Goal: Transaction & Acquisition: Purchase product/service

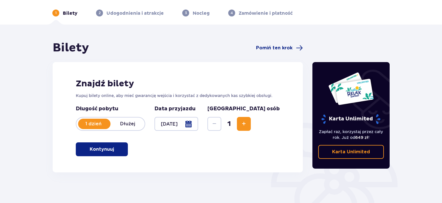
scroll to position [17, 0]
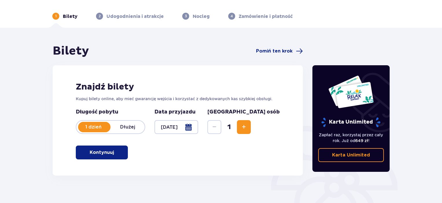
click at [112, 154] on span "button" at bounding box center [115, 152] width 7 height 7
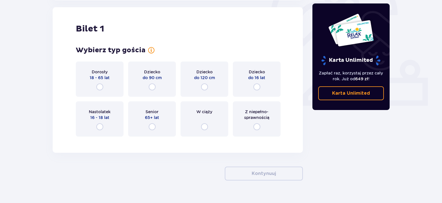
scroll to position [193, 0]
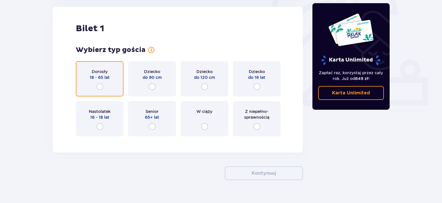
click at [101, 87] on input "radio" at bounding box center [99, 86] width 7 height 7
radio input "true"
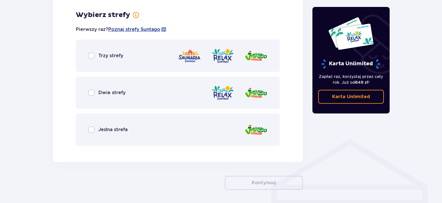
scroll to position [334, 0]
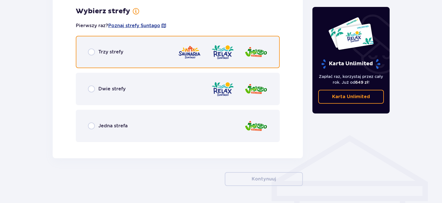
click at [93, 55] on input "radio" at bounding box center [91, 52] width 7 height 7
radio input "true"
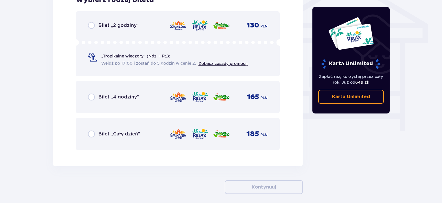
scroll to position [493, 0]
click at [86, 133] on div "Bilet „Cały dzień” 185 PLN" at bounding box center [178, 134] width 204 height 32
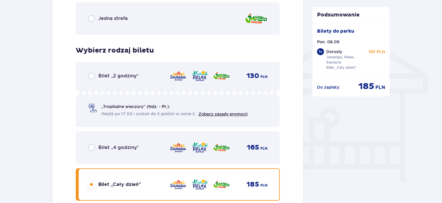
scroll to position [436, 0]
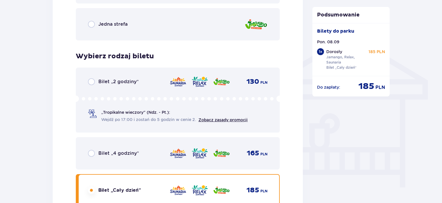
click at [143, 110] on p "„Tropikalne wieczory" (Ndz. - Pt.):" at bounding box center [135, 113] width 69 height 6
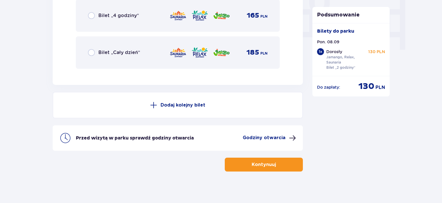
scroll to position [576, 0]
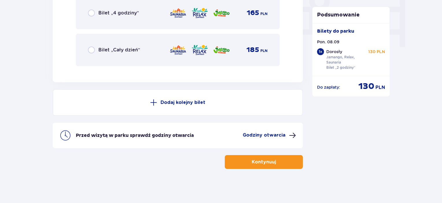
click at [98, 49] on p "Bilet „Cały dzień”" at bounding box center [119, 50] width 42 height 6
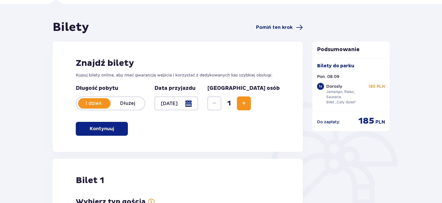
scroll to position [0, 0]
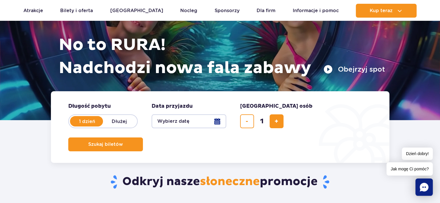
click at [216, 121] on button "Wybierz datę" at bounding box center [188, 121] width 75 height 14
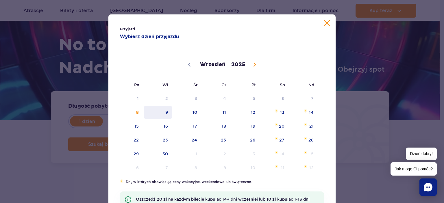
click at [166, 108] on span "9" at bounding box center [157, 112] width 29 height 13
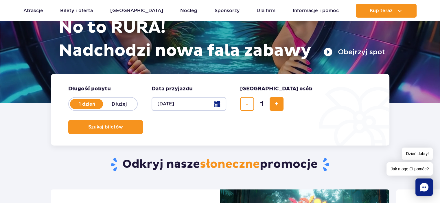
scroll to position [82, 0]
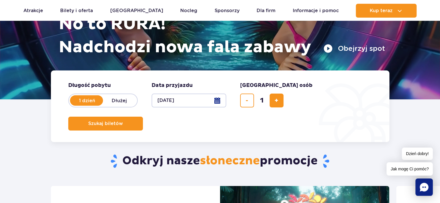
click at [315, 108] on form "Długość pobytu długość pobytu w hero 1 dzień Dłużej Data przyjazdu data przyjaz…" at bounding box center [220, 107] width 338 height 72
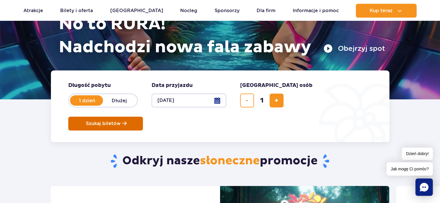
click at [121, 121] on span "Szukaj biletów" at bounding box center [103, 123] width 35 height 5
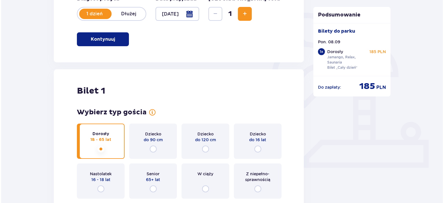
scroll to position [82, 0]
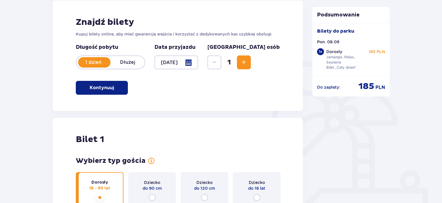
click at [198, 63] on div at bounding box center [176, 63] width 44 height 14
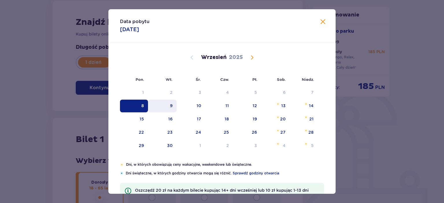
click at [170, 104] on div "9" at bounding box center [171, 106] width 3 height 6
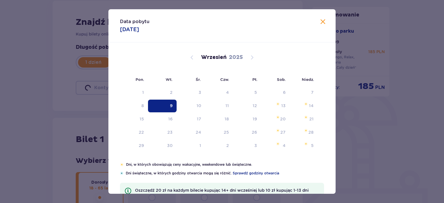
type input "[DATE]"
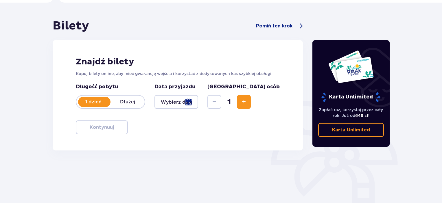
scroll to position [35, 0]
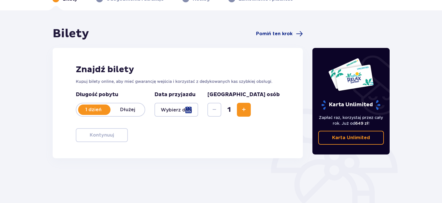
click at [198, 111] on div at bounding box center [176, 110] width 44 height 14
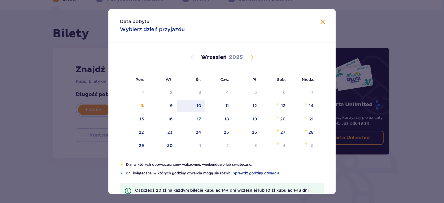
click at [178, 103] on div "10" at bounding box center [191, 106] width 29 height 13
click at [172, 106] on div "9" at bounding box center [171, 106] width 3 height 6
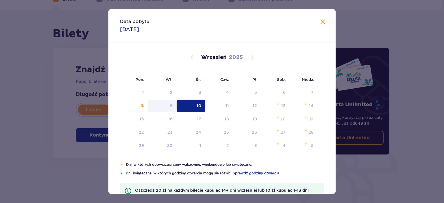
click at [172, 106] on div at bounding box center [176, 110] width 44 height 14
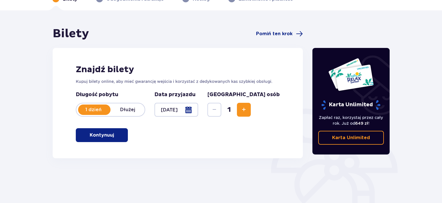
click at [198, 116] on div at bounding box center [176, 110] width 44 height 14
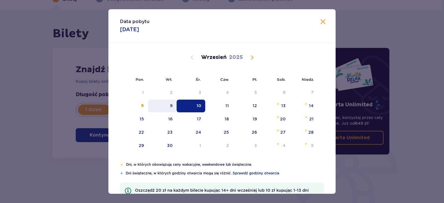
click at [171, 105] on div "9" at bounding box center [171, 106] width 3 height 6
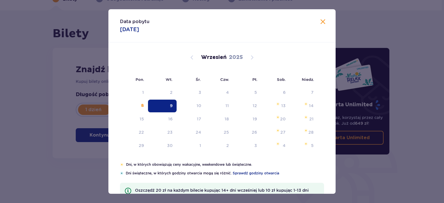
type input "[DATE]"
click at [171, 105] on div at bounding box center [176, 110] width 44 height 14
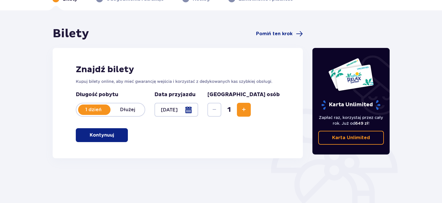
click at [111, 138] on button "Kontynuuj" at bounding box center [102, 135] width 52 height 14
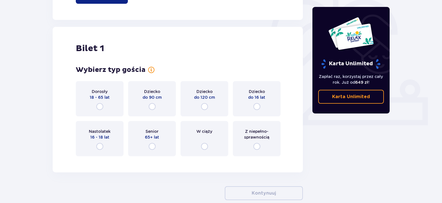
scroll to position [193, 0]
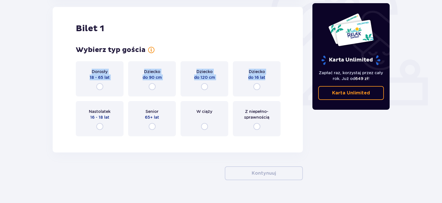
drag, startPoint x: 111, startPoint y: 138, endPoint x: 101, endPoint y: 86, distance: 52.0
click at [101, 86] on div "Bilet 1 Wybierz typ gościa Dorosły 18 - 65 lat Dziecko do 90 cm Dziecko do 120 …" at bounding box center [178, 80] width 250 height 146
click at [101, 86] on input "radio" at bounding box center [99, 86] width 7 height 7
radio input "true"
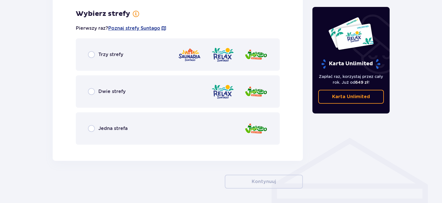
scroll to position [334, 0]
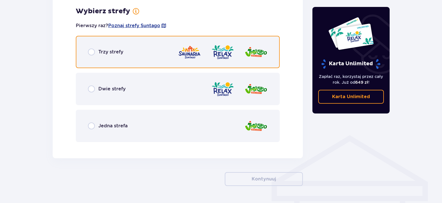
click at [92, 53] on input "radio" at bounding box center [91, 52] width 7 height 7
radio input "true"
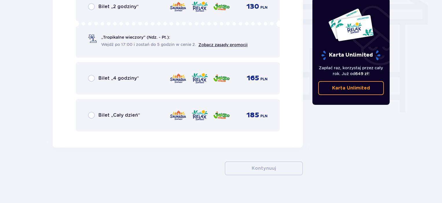
scroll to position [512, 0]
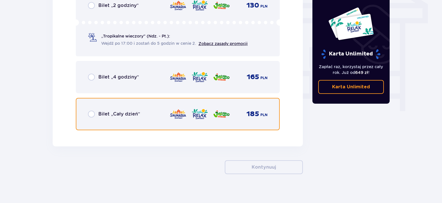
click at [91, 116] on input "radio" at bounding box center [91, 114] width 7 height 7
radio input "true"
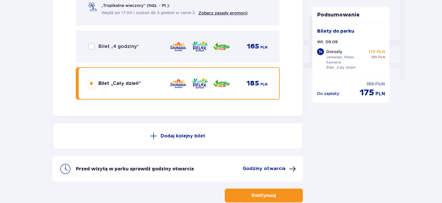
scroll to position [576, 0]
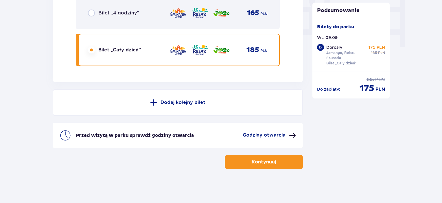
click at [245, 164] on button "Kontynuuj" at bounding box center [264, 162] width 78 height 14
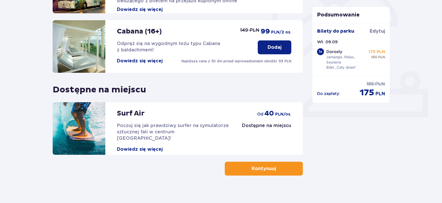
scroll to position [188, 0]
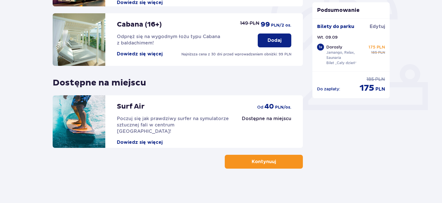
click at [254, 162] on p "Kontynuuj" at bounding box center [263, 162] width 24 height 6
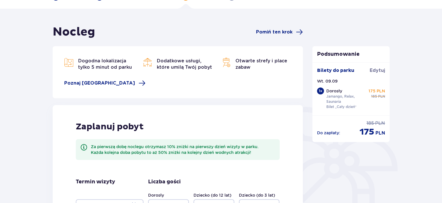
scroll to position [144, 0]
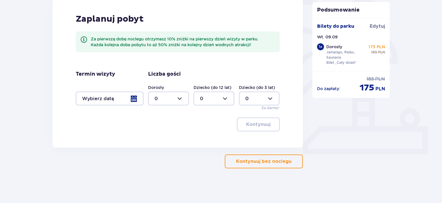
click at [254, 158] on button "Kontynuuj bez noclegu" at bounding box center [264, 162] width 78 height 14
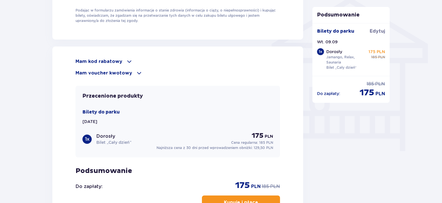
scroll to position [472, 0]
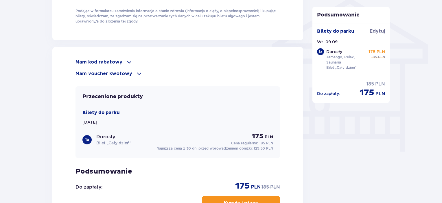
click at [109, 62] on p "Mam kod rabatowy" at bounding box center [98, 62] width 47 height 6
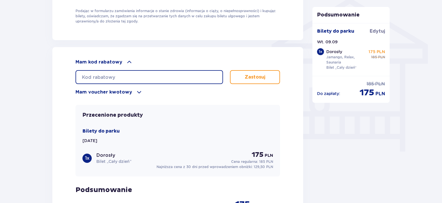
click at [116, 78] on input "text" at bounding box center [148, 77] width 147 height 14
type input "student30"
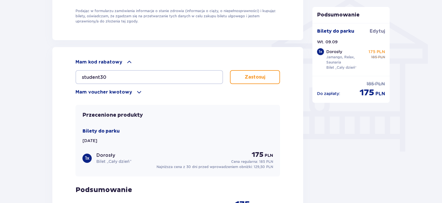
click at [246, 77] on p "Zastosuj" at bounding box center [255, 77] width 21 height 6
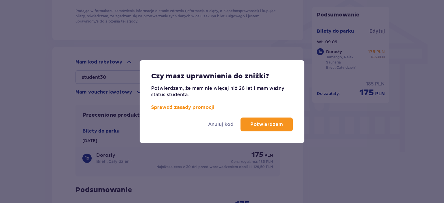
click at [268, 121] on p "Potwierdzam" at bounding box center [266, 124] width 33 height 6
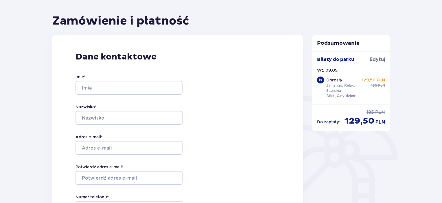
scroll to position [47, 0]
click at [121, 96] on div "Imię * Nazwisko * Adres e-mail * Potwierdź adres e-mail * Numer telefonu * Nume…" at bounding box center [128, 148] width 107 height 171
click at [120, 90] on input "Imię *" at bounding box center [128, 88] width 107 height 14
type input "Franciszek"
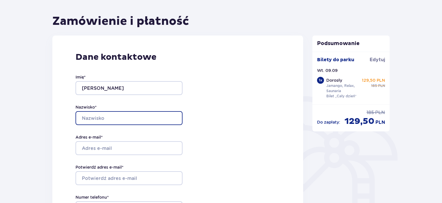
type input "Kociszewski"
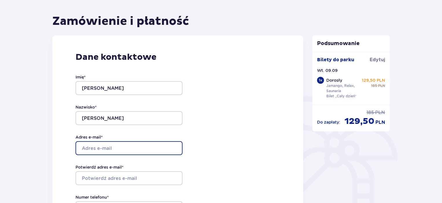
type input "kociszewski.franciszek@gmail.com"
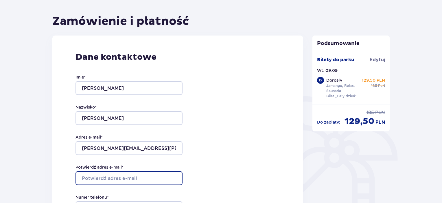
type input "kociszewski.franciszek@gmail.com"
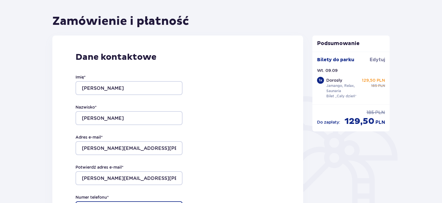
type input "795889904"
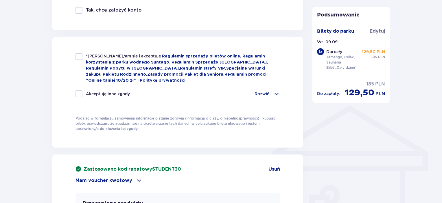
scroll to position [365, 0]
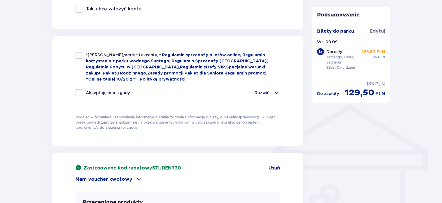
click at [79, 54] on div at bounding box center [78, 55] width 7 height 7
checkbox input "true"
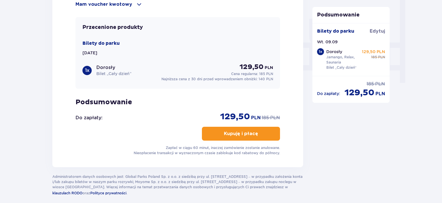
scroll to position [567, 0]
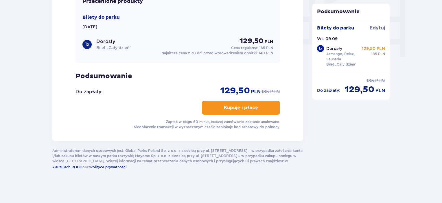
click at [224, 105] on p "Kupuję i płacę" at bounding box center [241, 108] width 34 height 6
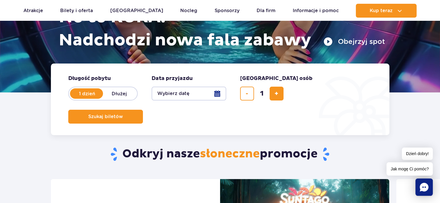
scroll to position [89, 0]
click at [220, 93] on button "Wybierz datę" at bounding box center [188, 94] width 75 height 14
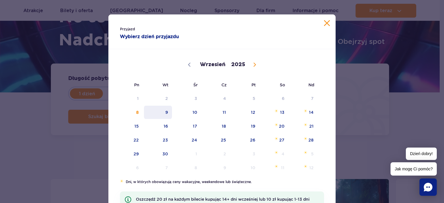
click at [158, 113] on span "9" at bounding box center [157, 112] width 29 height 13
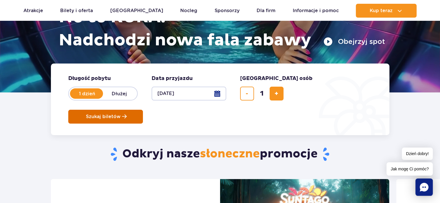
click at [121, 114] on span "Szukaj biletów" at bounding box center [103, 116] width 35 height 5
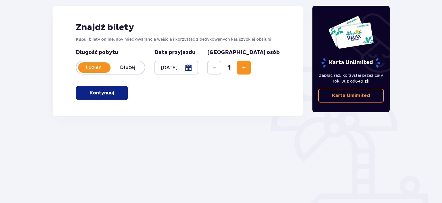
scroll to position [77, 0]
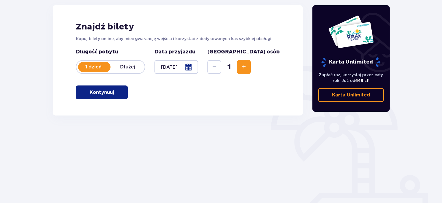
click at [114, 91] on span "button" at bounding box center [115, 92] width 7 height 7
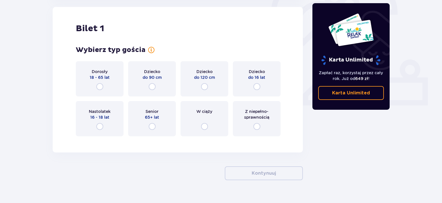
click at [106, 76] on p "18 - 65 lat" at bounding box center [100, 78] width 20 height 6
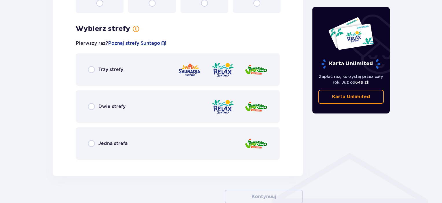
scroll to position [334, 0]
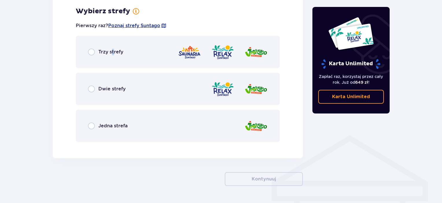
click at [112, 57] on div "Trzy strefy" at bounding box center [178, 52] width 204 height 32
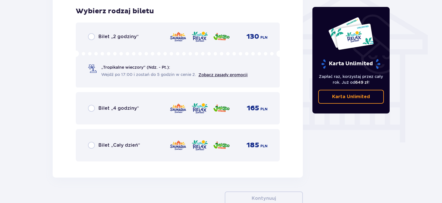
scroll to position [488, 0]
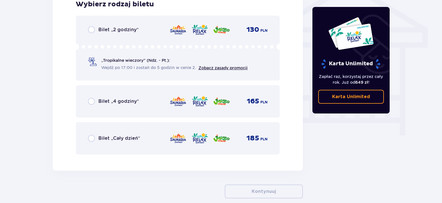
click at [170, 151] on div "Bilet „Cały dzień” 185 PLN" at bounding box center [178, 138] width 204 height 32
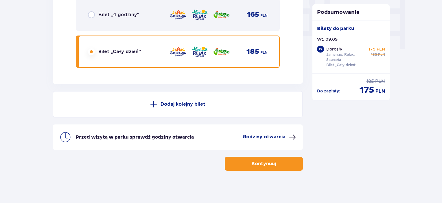
scroll to position [576, 0]
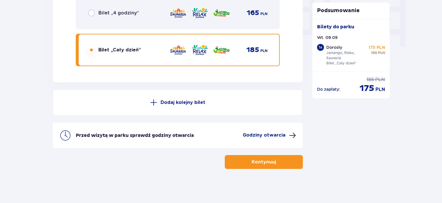
click at [247, 158] on button "Kontynuuj" at bounding box center [264, 162] width 78 height 14
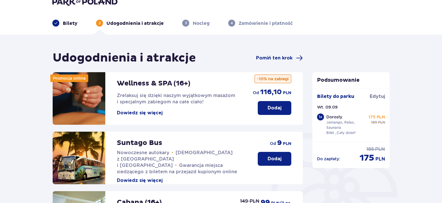
scroll to position [16, 0]
